Goal: Navigation & Orientation: Go to known website

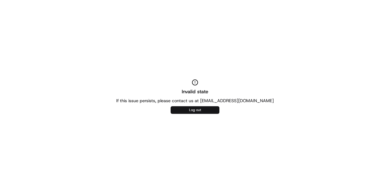
click at [193, 109] on button "Log out" at bounding box center [195, 110] width 49 height 8
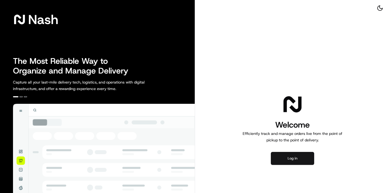
click at [305, 157] on button "Log in" at bounding box center [292, 158] width 43 height 13
